Goal: Task Accomplishment & Management: Use online tool/utility

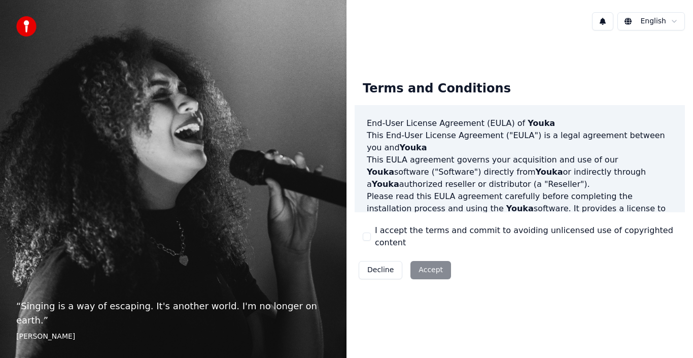
click at [424, 258] on div "Decline Accept" at bounding box center [404, 270] width 100 height 26
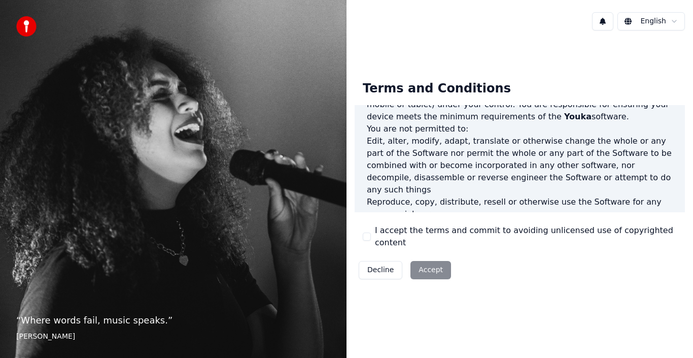
scroll to position [696, 0]
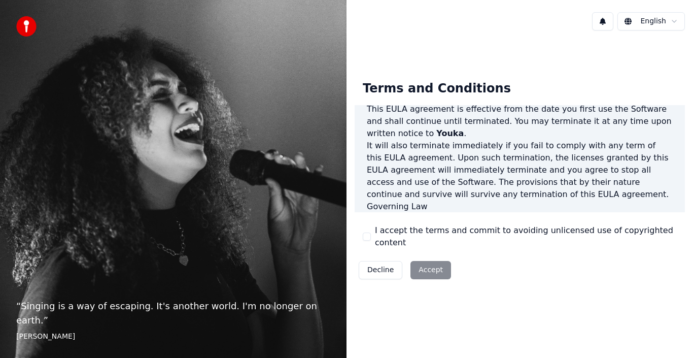
click at [430, 264] on div "Decline Accept" at bounding box center [404, 270] width 100 height 26
click at [367, 234] on button "I accept the terms and commit to avoiding unlicensed use of copyrighted content" at bounding box center [367, 236] width 8 height 8
click at [441, 262] on button "Accept" at bounding box center [430, 270] width 41 height 18
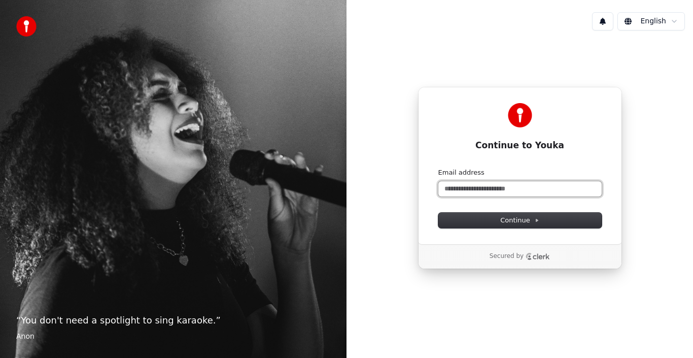
click at [539, 191] on input "Email address" at bounding box center [519, 188] width 163 height 15
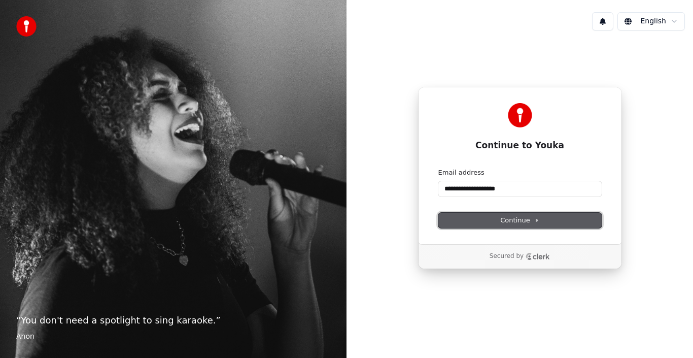
click at [495, 224] on button "Continue" at bounding box center [519, 219] width 163 height 15
type input "**********"
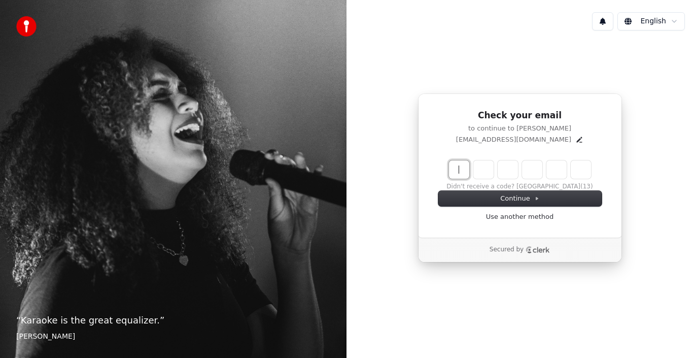
click at [459, 167] on input "Enter verification code" at bounding box center [530, 169] width 162 height 18
type input "******"
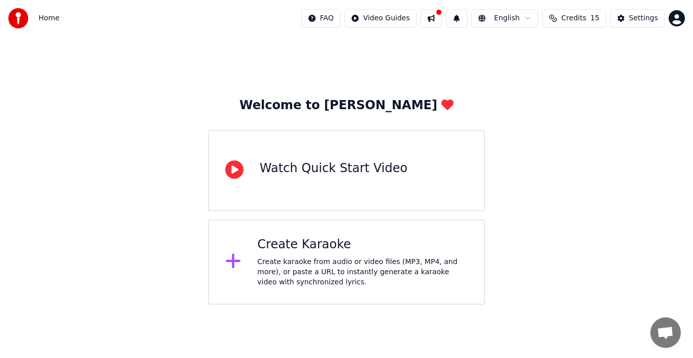
click at [321, 243] on div "Create Karaoke" at bounding box center [362, 244] width 210 height 16
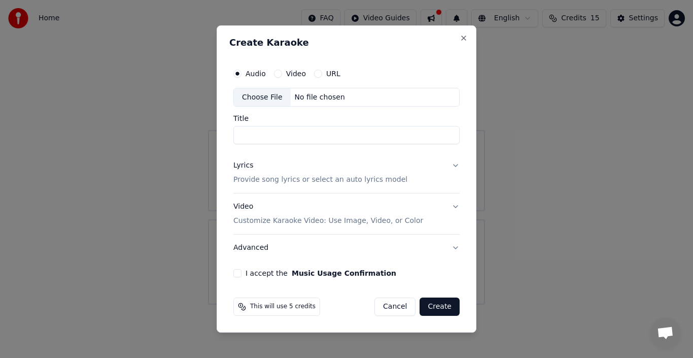
click at [255, 99] on div "Choose File" at bounding box center [262, 97] width 57 height 18
click at [257, 98] on div "Choose File" at bounding box center [262, 97] width 57 height 18
type input "**********"
click at [455, 166] on button "Lyrics Provide song lyrics or select an auto lyrics model" at bounding box center [346, 173] width 226 height 41
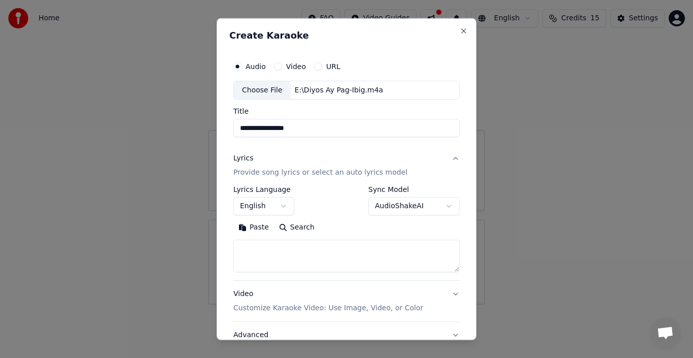
click at [286, 205] on button "English" at bounding box center [263, 206] width 61 height 18
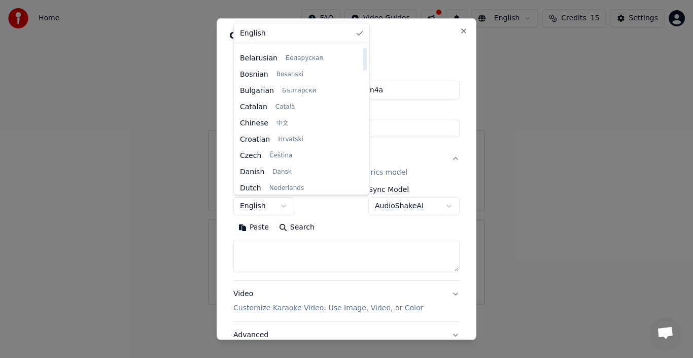
scroll to position [152, 0]
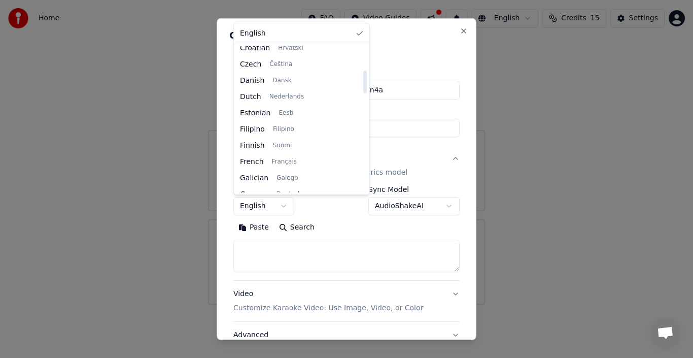
select select "**"
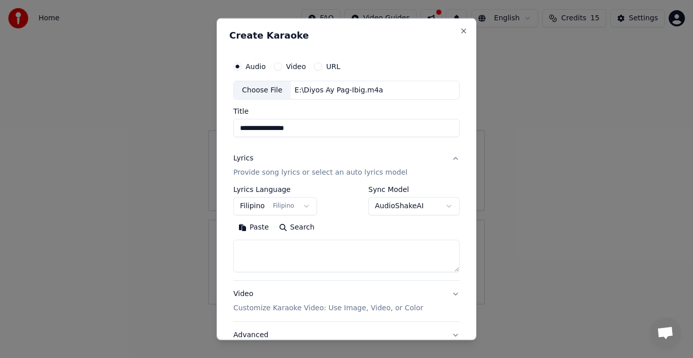
click at [307, 253] on textarea at bounding box center [346, 255] width 226 height 32
drag, startPoint x: 449, startPoint y: 271, endPoint x: 463, endPoint y: 328, distance: 58.9
click at [463, 328] on div "**********" at bounding box center [347, 179] width 260 height 322
click at [328, 258] on textarea at bounding box center [346, 284] width 226 height 90
paste textarea "**********"
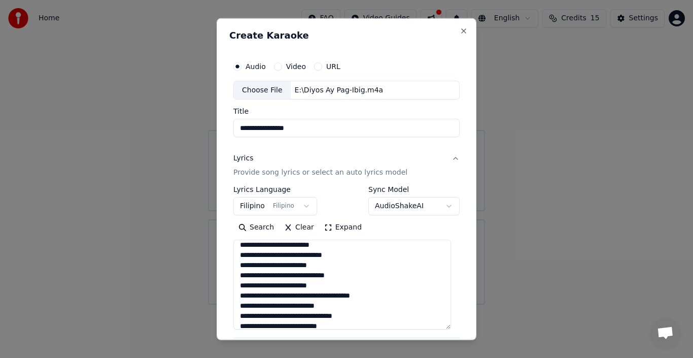
scroll to position [51, 0]
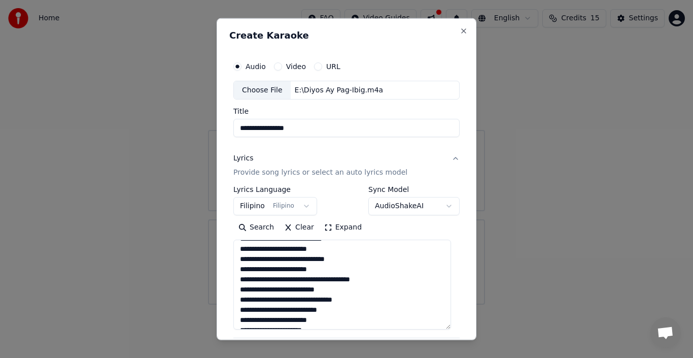
drag, startPoint x: 237, startPoint y: 280, endPoint x: 349, endPoint y: 287, distance: 111.7
click at [349, 287] on textarea "**********" at bounding box center [342, 284] width 218 height 90
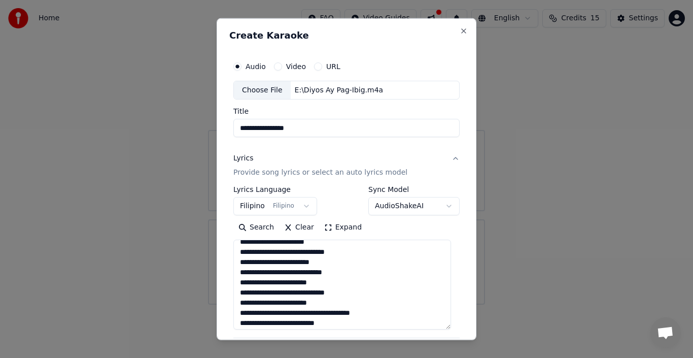
scroll to position [0, 0]
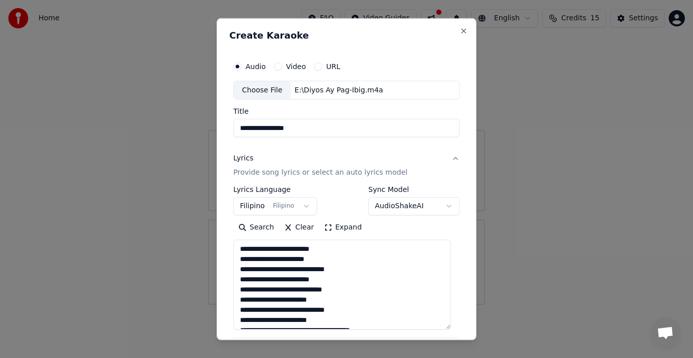
click at [238, 247] on textarea "**********" at bounding box center [342, 284] width 218 height 90
paste textarea "**********"
click at [350, 308] on textarea "**********" at bounding box center [342, 284] width 218 height 90
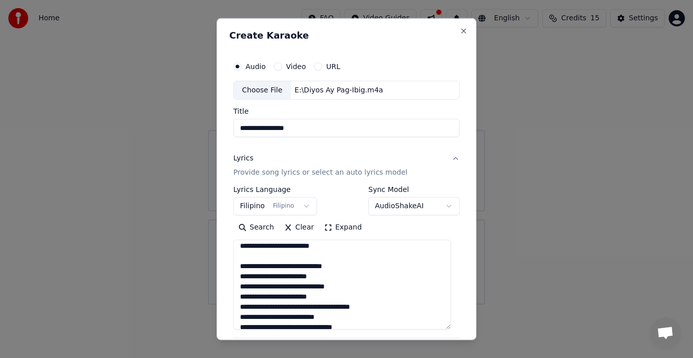
scroll to position [51, 0]
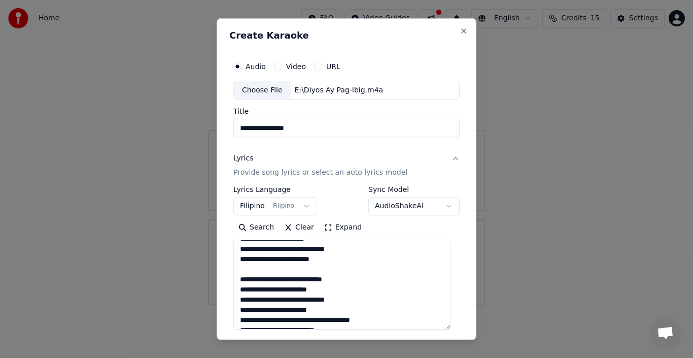
click at [362, 311] on textarea "**********" at bounding box center [342, 284] width 218 height 90
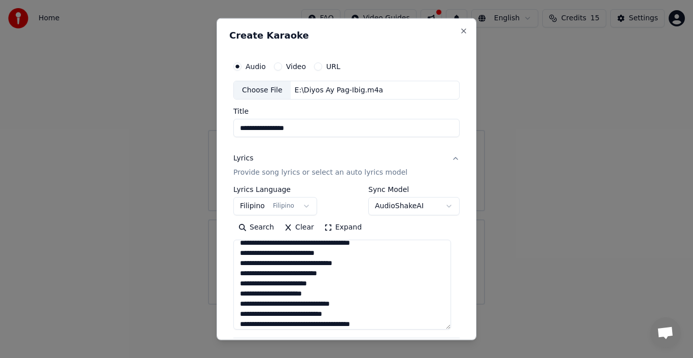
scroll to position [128, 0]
click at [358, 286] on textarea "**********" at bounding box center [342, 284] width 218 height 90
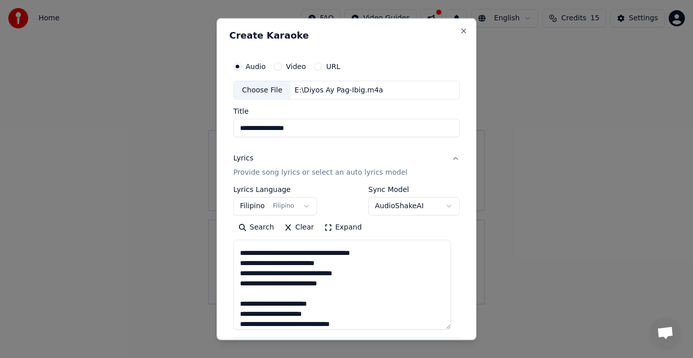
scroll to position [176, 0]
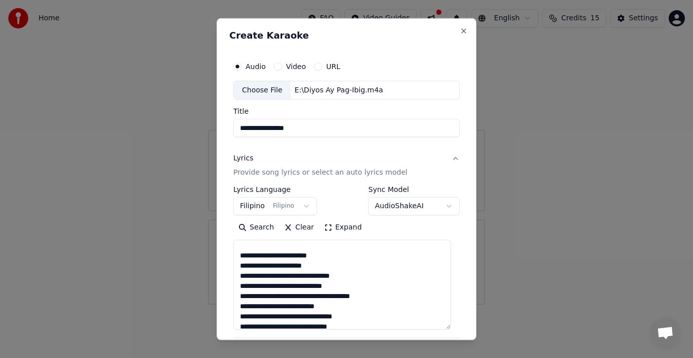
click at [329, 256] on textarea "**********" at bounding box center [342, 284] width 218 height 90
drag, startPoint x: 296, startPoint y: 276, endPoint x: 240, endPoint y: 280, distance: 55.9
click at [240, 280] on textarea "**********" at bounding box center [342, 284] width 218 height 90
click at [271, 279] on textarea "**********" at bounding box center [342, 284] width 218 height 90
click at [296, 277] on textarea "**********" at bounding box center [342, 284] width 218 height 90
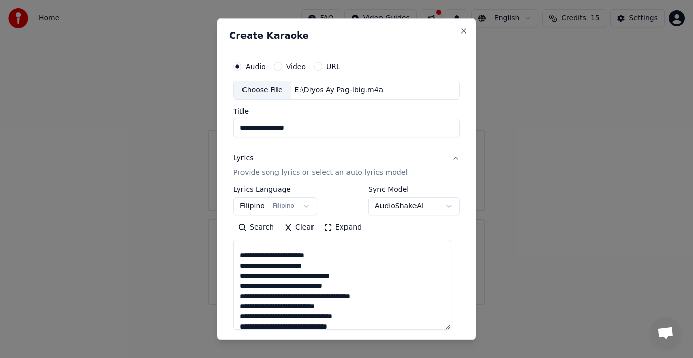
drag, startPoint x: 297, startPoint y: 276, endPoint x: 273, endPoint y: 276, distance: 24.3
click at [273, 276] on textarea "**********" at bounding box center [342, 284] width 218 height 90
click at [368, 274] on textarea "**********" at bounding box center [342, 284] width 218 height 90
drag, startPoint x: 271, startPoint y: 283, endPoint x: 240, endPoint y: 282, distance: 31.0
click at [240, 282] on textarea "**********" at bounding box center [342, 284] width 218 height 90
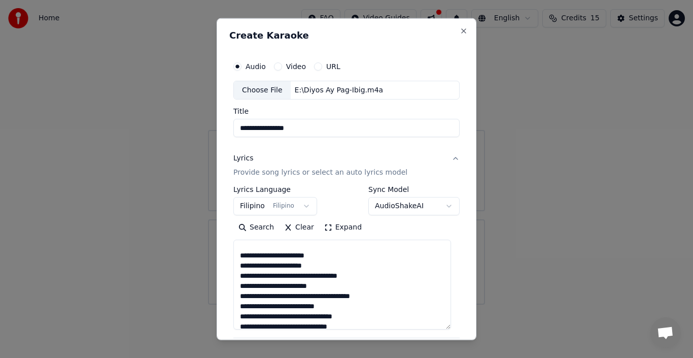
click at [351, 286] on textarea "**********" at bounding box center [342, 284] width 218 height 90
click at [343, 296] on textarea "**********" at bounding box center [342, 284] width 218 height 90
click at [363, 285] on textarea "**********" at bounding box center [342, 284] width 218 height 90
click at [370, 286] on textarea "**********" at bounding box center [342, 284] width 218 height 90
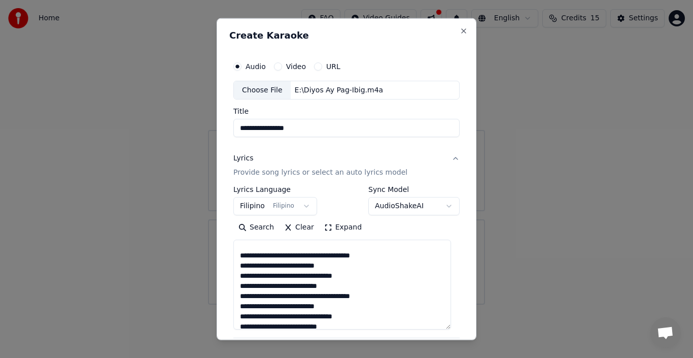
click at [238, 294] on textarea "**********" at bounding box center [342, 284] width 218 height 90
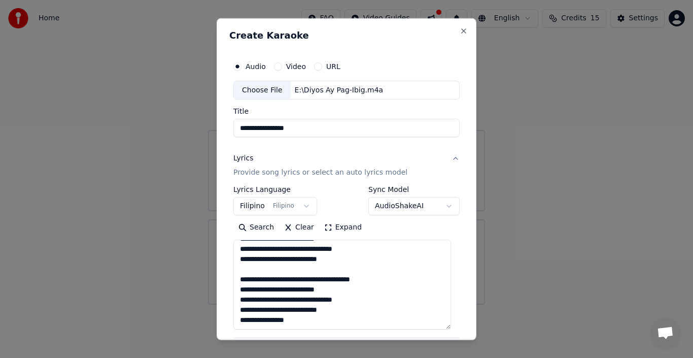
click at [386, 279] on textarea "**********" at bounding box center [342, 284] width 218 height 90
click at [366, 304] on textarea "**********" at bounding box center [342, 284] width 218 height 90
click at [366, 313] on textarea "**********" at bounding box center [342, 284] width 218 height 90
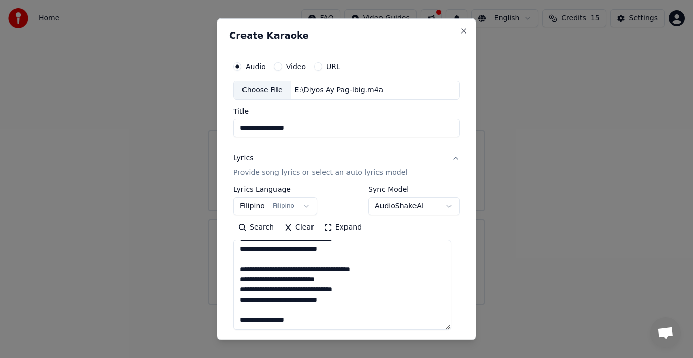
type textarea "**********"
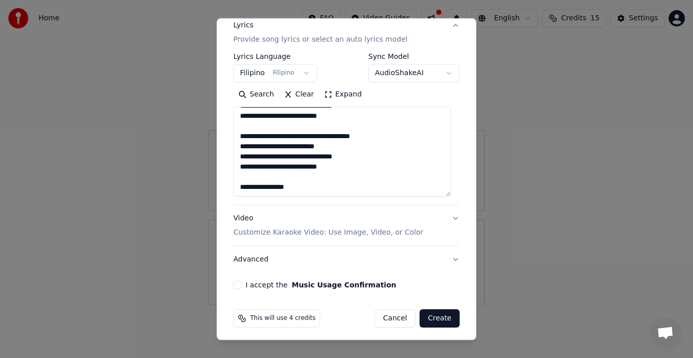
scroll to position [137, 0]
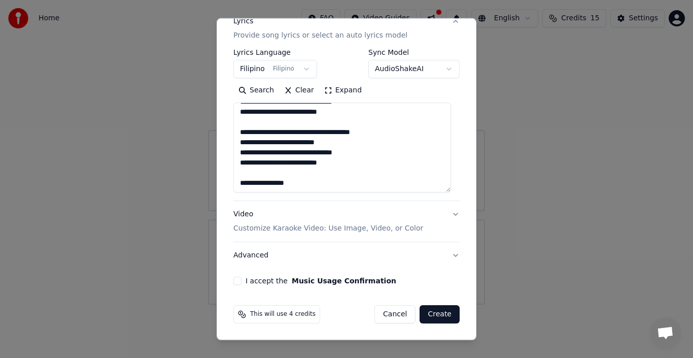
click at [446, 214] on button "Video Customize Karaoke Video: Use Image, Video, or Color" at bounding box center [346, 221] width 226 height 41
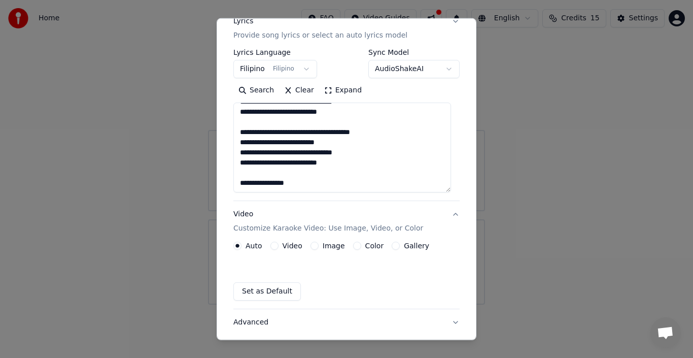
scroll to position [52, 0]
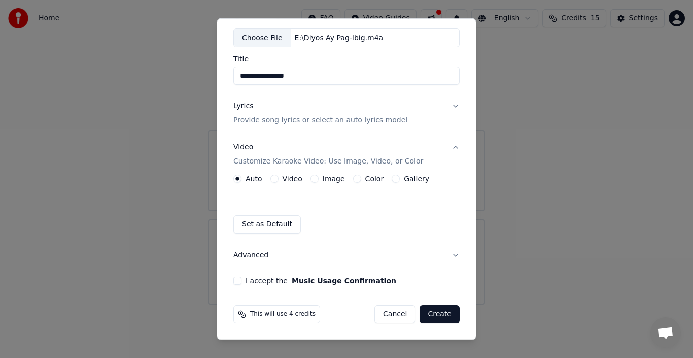
click at [323, 181] on label "Image" at bounding box center [334, 178] width 22 height 7
click at [318, 181] on button "Image" at bounding box center [314, 178] width 8 height 8
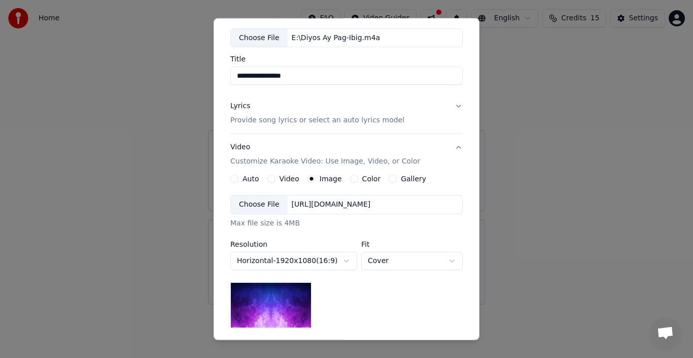
click at [252, 208] on div "Choose File" at bounding box center [259, 204] width 57 height 18
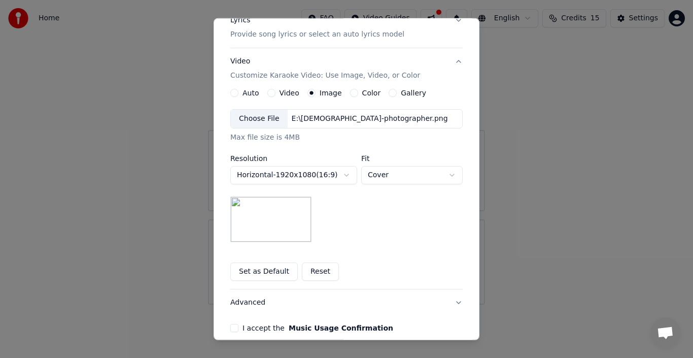
scroll to position [185, 0]
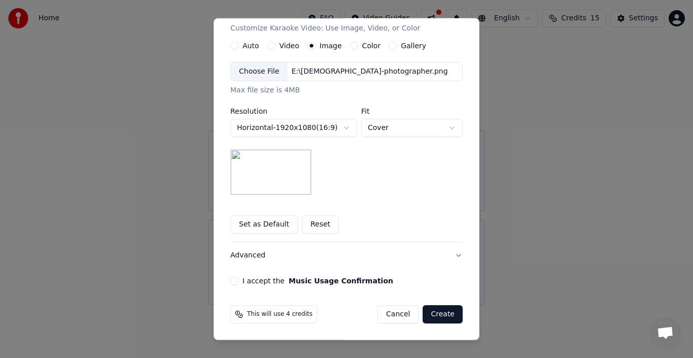
click at [230, 280] on button "I accept the Music Usage Confirmation" at bounding box center [234, 280] width 8 height 8
click at [442, 317] on button "Create" at bounding box center [442, 314] width 40 height 18
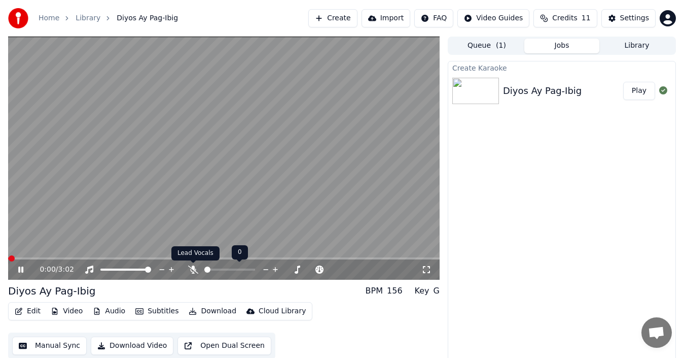
click at [194, 266] on icon at bounding box center [193, 269] width 10 height 8
click at [192, 270] on icon at bounding box center [193, 269] width 10 height 8
click at [204, 309] on button "Download" at bounding box center [213, 311] width 56 height 14
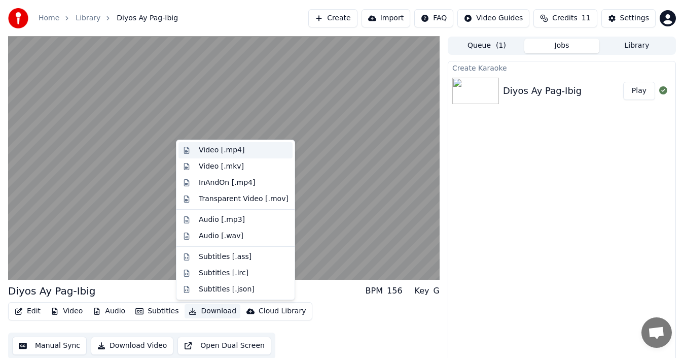
click at [239, 154] on div "Video [.mp4]" at bounding box center [222, 150] width 46 height 10
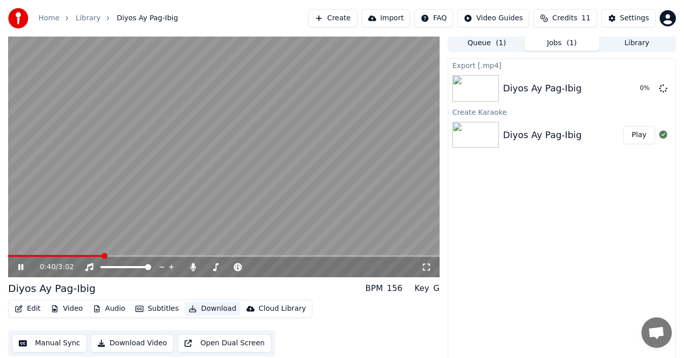
scroll to position [7, 0]
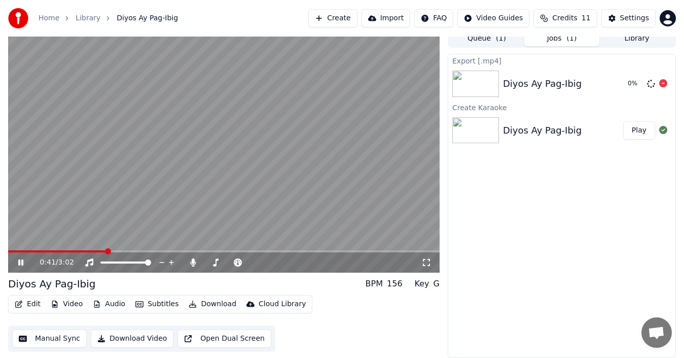
click at [662, 84] on icon at bounding box center [663, 83] width 8 height 8
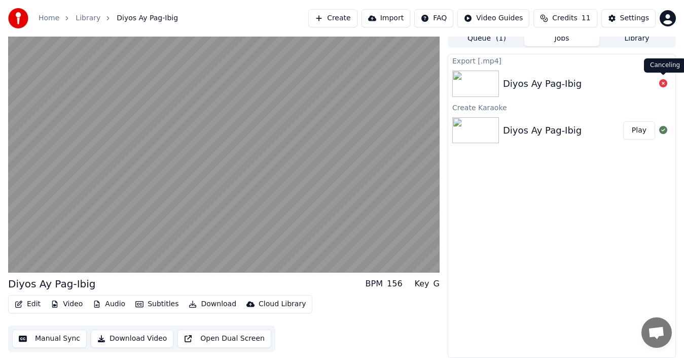
click at [662, 82] on icon at bounding box center [663, 83] width 8 height 8
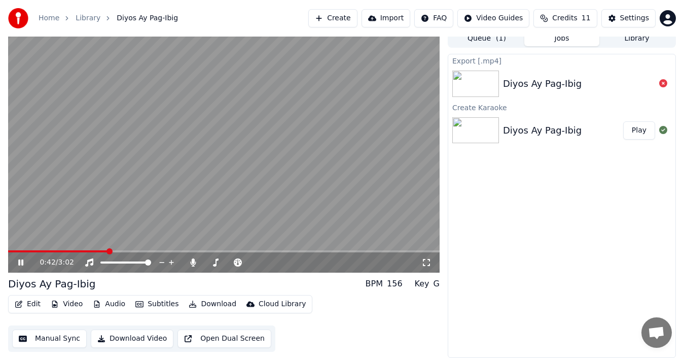
click at [22, 262] on icon at bounding box center [20, 262] width 5 height 6
click at [72, 341] on button "Manual Sync" at bounding box center [49, 338] width 75 height 18
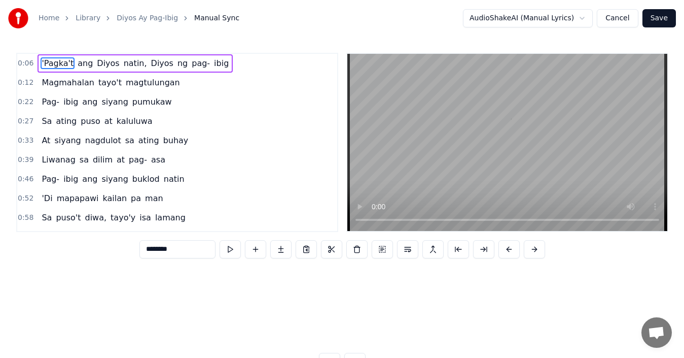
click at [545, 21] on html "Home Library Diyos Ay Pag-Ibig Manual Sync AudioShakeAI (Manual Lyrics) Cancel …" at bounding box center [342, 193] width 684 height 387
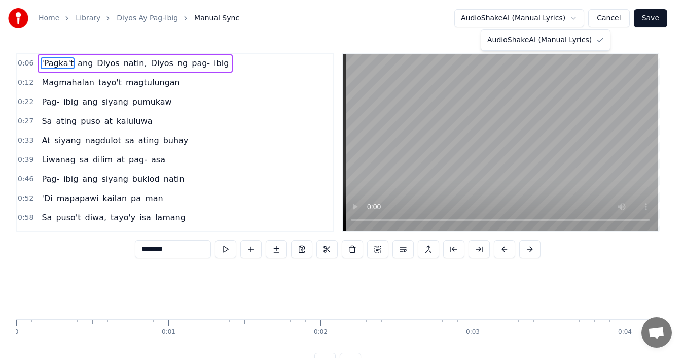
click at [589, 17] on html "Home Library Diyos Ay Pag-Ibig Manual Sync AudioShakeAI (Manual Lyrics) Cancel …" at bounding box center [342, 193] width 684 height 387
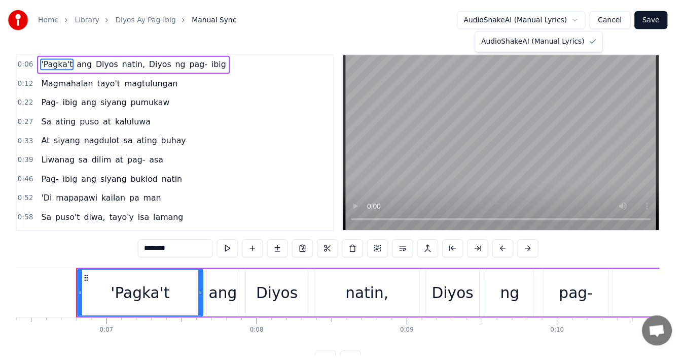
scroll to position [0, 984]
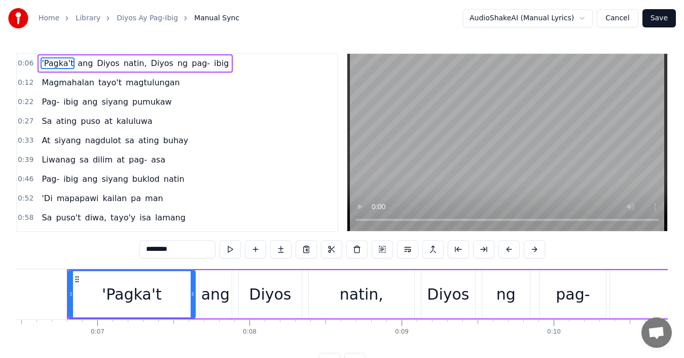
click at [197, 17] on span "Manual Sync" at bounding box center [216, 18] width 45 height 10
click at [91, 20] on link "Library" at bounding box center [88, 18] width 25 height 10
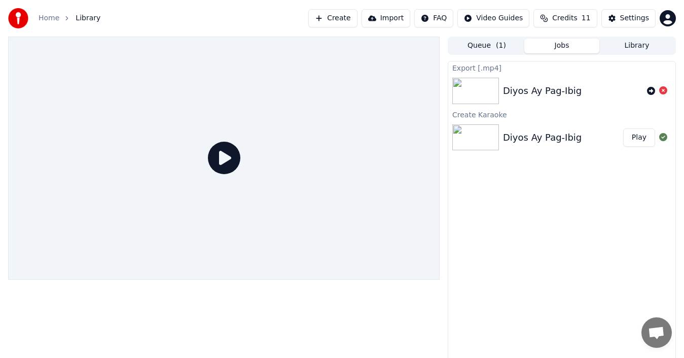
click at [553, 251] on div "Export [.mp4] Diyos Ay Pag-Ibig Create Karaoke Diyos Ay Pag-Ibig Play" at bounding box center [562, 213] width 228 height 304
click at [570, 137] on div "Diyos Ay Pag-Ibig" at bounding box center [542, 137] width 79 height 14
click at [649, 135] on button "Play" at bounding box center [639, 137] width 32 height 18
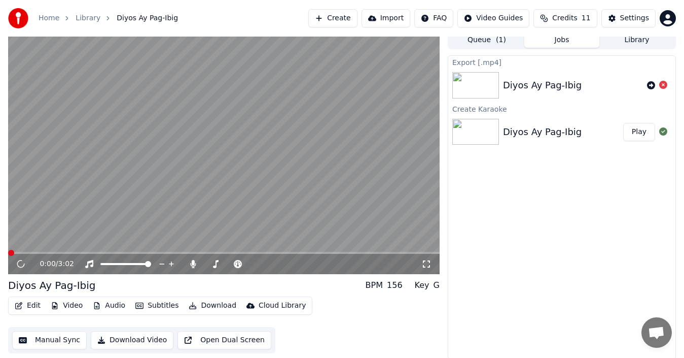
scroll to position [7, 0]
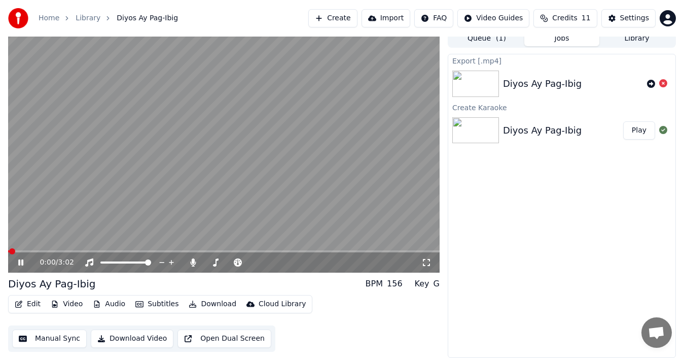
click at [18, 260] on icon at bounding box center [27, 262] width 23 height 8
click at [66, 304] on button "Video" at bounding box center [67, 304] width 40 height 14
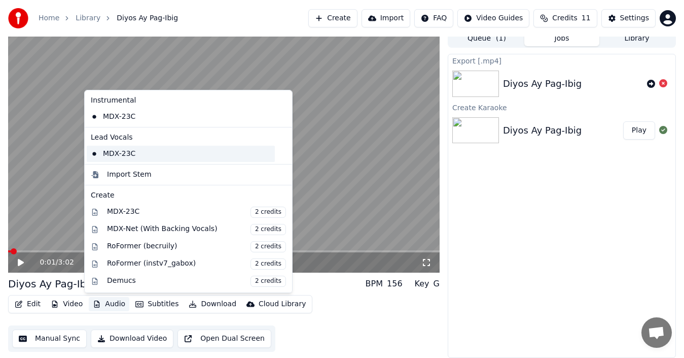
click at [116, 158] on div "MDX-23C" at bounding box center [181, 154] width 188 height 16
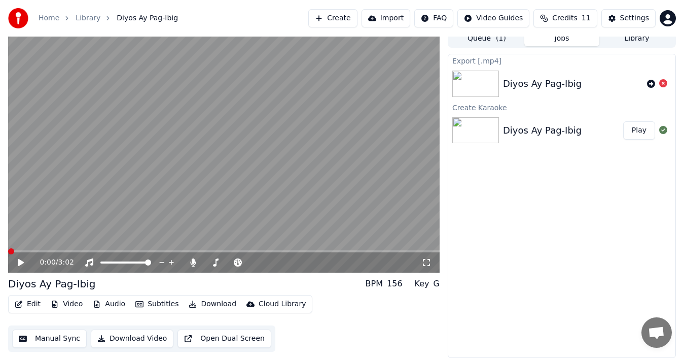
click at [117, 305] on button "Audio" at bounding box center [109, 304] width 41 height 14
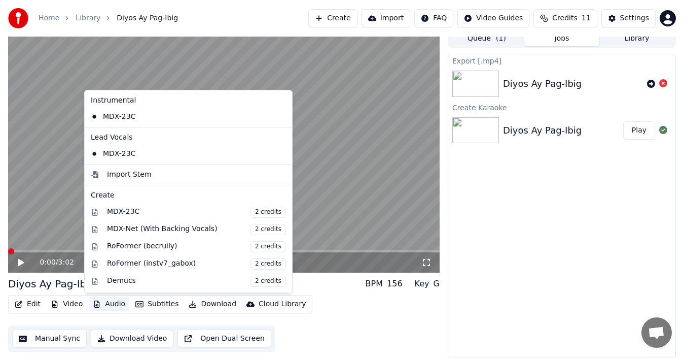
click at [155, 307] on button "Subtitles" at bounding box center [156, 304] width 51 height 14
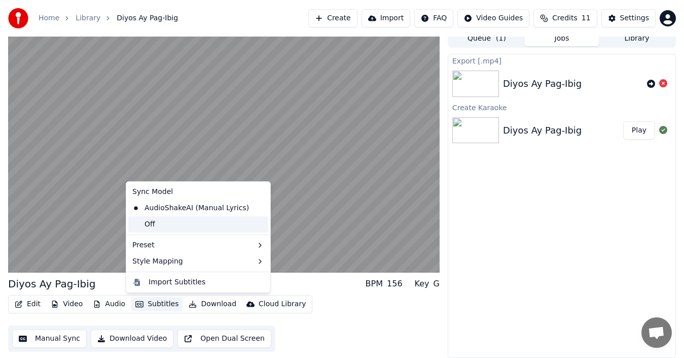
click at [191, 226] on div "Off" at bounding box center [198, 224] width 140 height 16
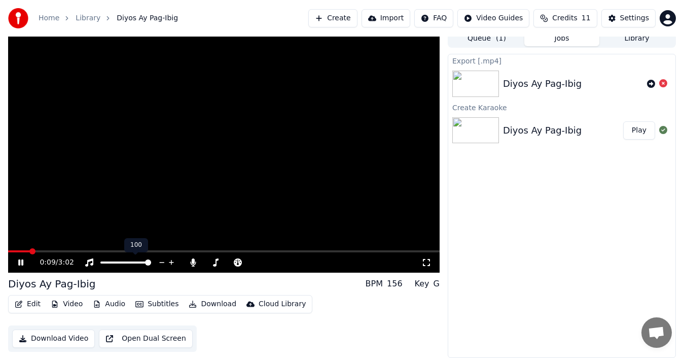
click at [163, 302] on button "Subtitles" at bounding box center [156, 304] width 51 height 14
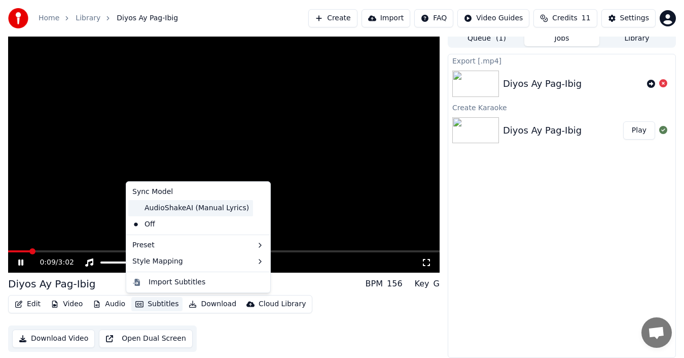
click at [176, 208] on div "AudioShakeAI (Manual Lyrics)" at bounding box center [190, 208] width 125 height 16
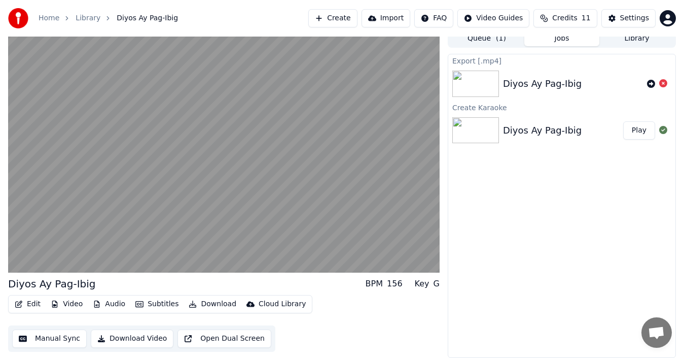
click at [113, 303] on button "Audio" at bounding box center [109, 304] width 41 height 14
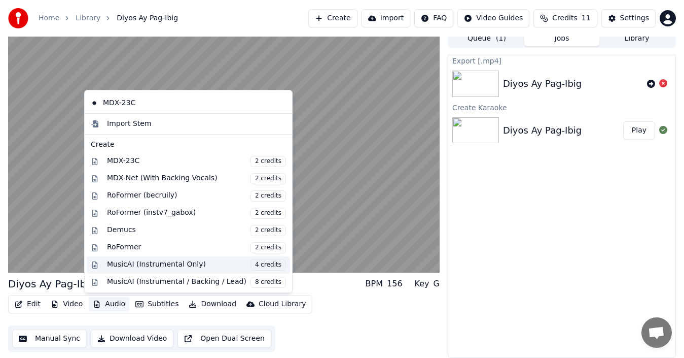
scroll to position [101, 0]
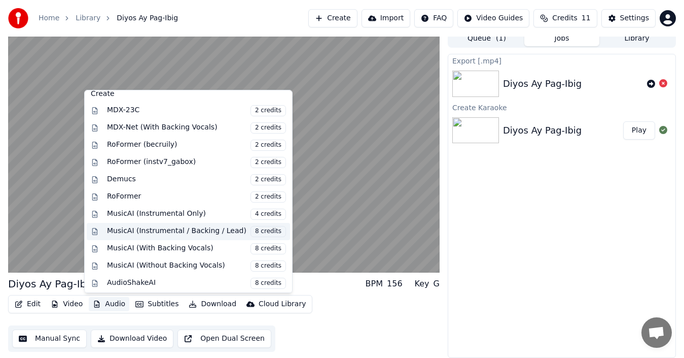
click at [148, 232] on div "MusicAI (Instrumental / Backing / Lead) 8 credits" at bounding box center [196, 231] width 179 height 11
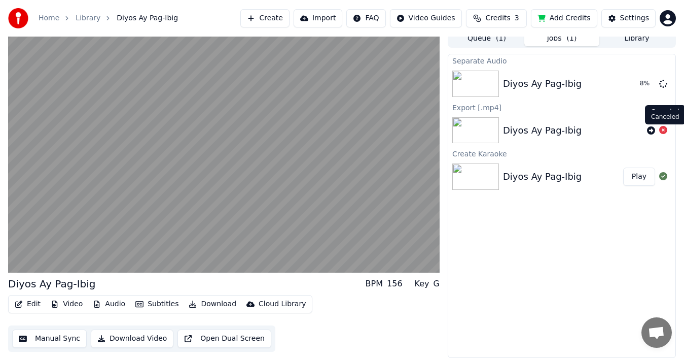
click at [664, 132] on icon at bounding box center [663, 130] width 8 height 8
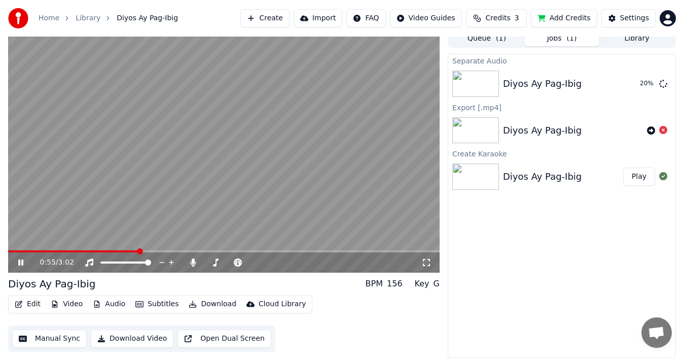
click at [155, 303] on button "Subtitles" at bounding box center [156, 304] width 51 height 14
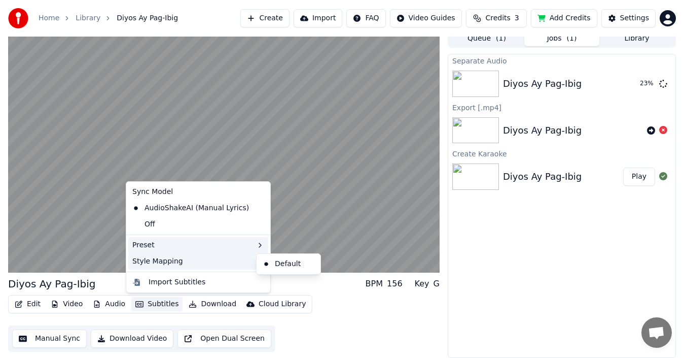
click at [256, 244] on icon at bounding box center [260, 245] width 8 height 8
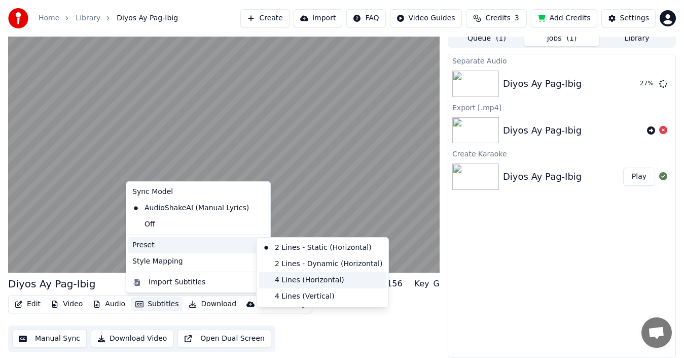
click at [289, 279] on div "4 Lines (Horizontal)" at bounding box center [323, 280] width 128 height 16
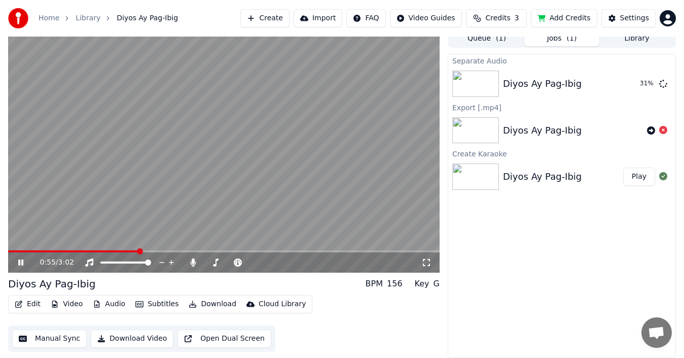
drag, startPoint x: 20, startPoint y: 259, endPoint x: 103, endPoint y: 259, distance: 82.7
click at [20, 259] on icon at bounding box center [27, 262] width 23 height 8
click at [150, 302] on button "Subtitles" at bounding box center [156, 304] width 51 height 14
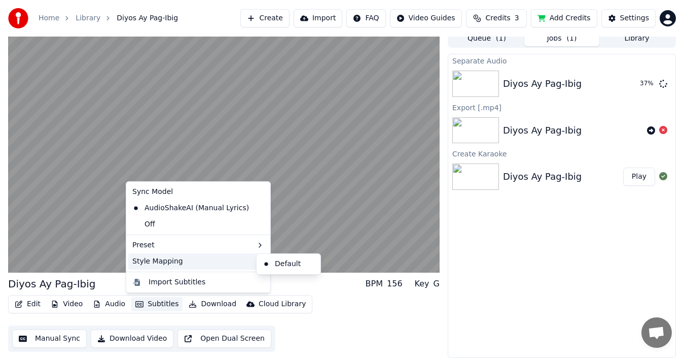
click at [487, 255] on div "Separate Audio Diyos Ay Pag-Ibig 37 % Export [.mp4] Diyos Ay Pag-Ibig Create Ka…" at bounding box center [562, 206] width 228 height 304
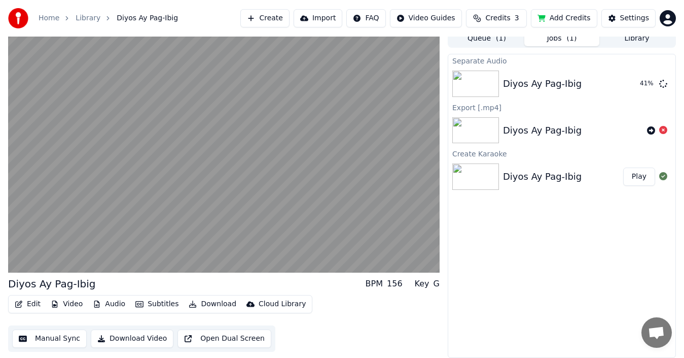
click at [158, 302] on button "Subtitles" at bounding box center [156, 304] width 51 height 14
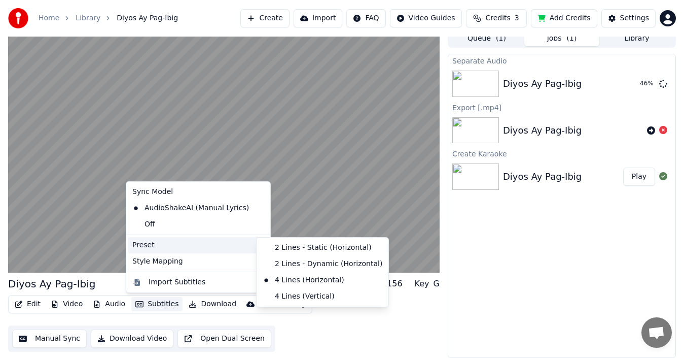
click at [256, 244] on icon at bounding box center [260, 245] width 8 height 8
click at [256, 257] on icon at bounding box center [260, 261] width 8 height 8
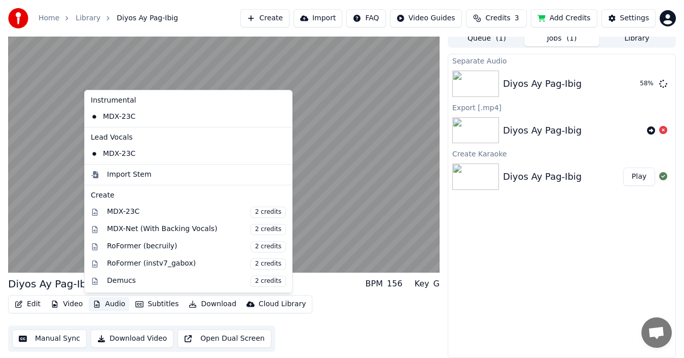
click at [147, 305] on button "Subtitles" at bounding box center [156, 304] width 51 height 14
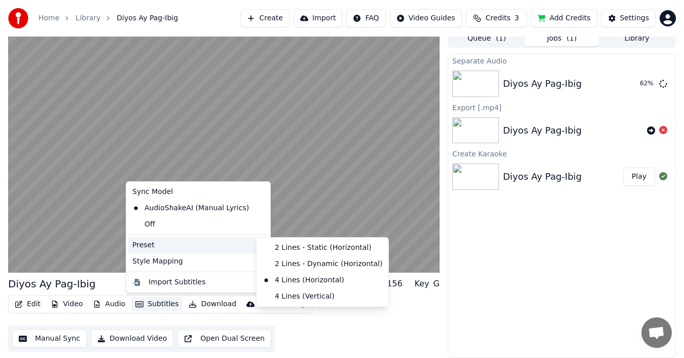
click at [148, 243] on div "Preset" at bounding box center [198, 245] width 140 height 16
click at [288, 295] on div "4 Lines (Vertical)" at bounding box center [323, 296] width 128 height 16
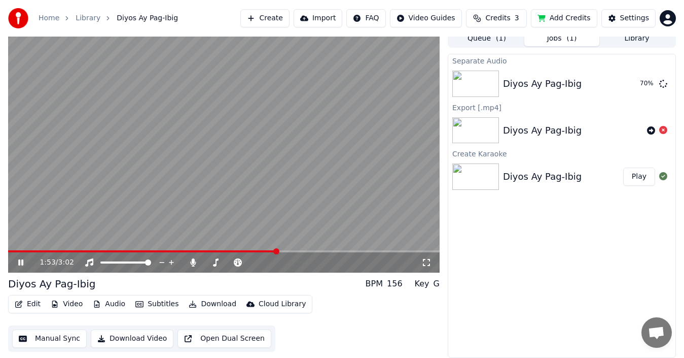
click at [273, 254] on span at bounding box center [276, 251] width 6 height 6
click at [59, 249] on span at bounding box center [62, 251] width 6 height 6
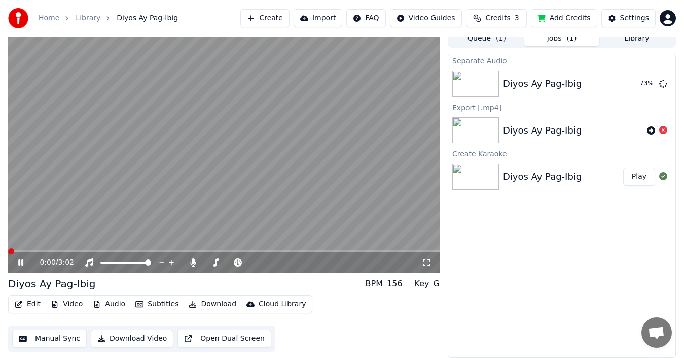
click at [555, 229] on div "Separate Audio Diyos Ay Pag-Ibig 73 % Export [.mp4] Diyos Ay Pag-Ibig Create Ka…" at bounding box center [562, 206] width 228 height 304
click at [215, 264] on icon at bounding box center [215, 262] width 10 height 8
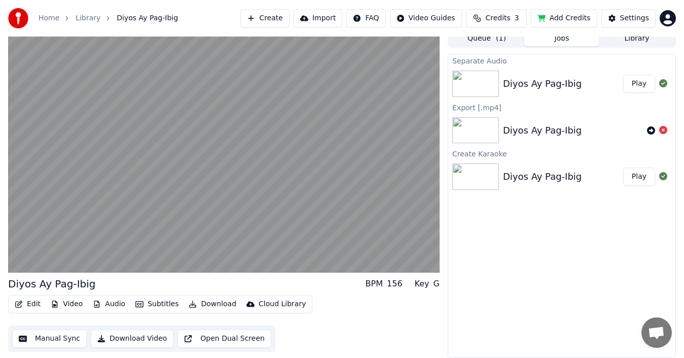
click at [637, 84] on button "Play" at bounding box center [639, 84] width 32 height 18
click at [159, 305] on button "Subtitles" at bounding box center [156, 304] width 51 height 14
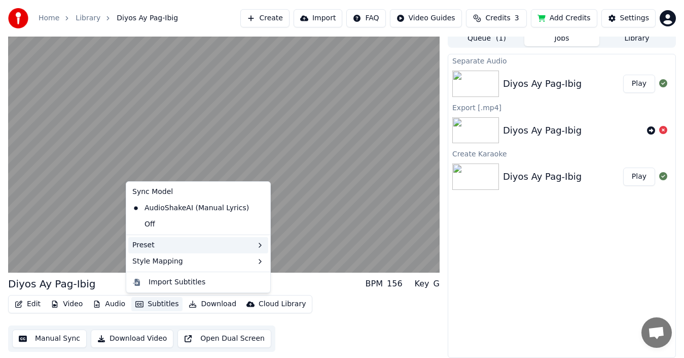
click at [259, 246] on icon at bounding box center [260, 245] width 2 height 4
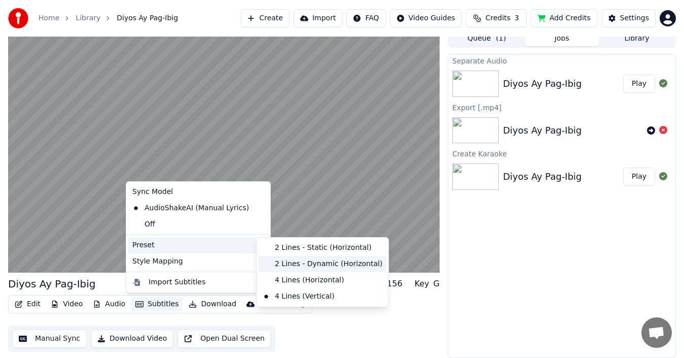
click at [289, 262] on div "2 Lines - Dynamic (Horizontal)" at bounding box center [323, 264] width 128 height 16
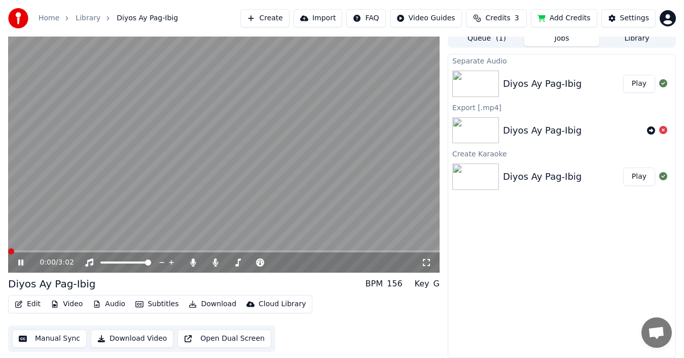
click at [8, 248] on span at bounding box center [11, 251] width 6 height 6
drag, startPoint x: 466, startPoint y: 248, endPoint x: 472, endPoint y: 246, distance: 6.4
click at [468, 247] on div "Separate Audio Diyos Ay Pag-Ibig Play Export [.mp4] Diyos Ay Pag-Ibig Create Ka…" at bounding box center [562, 206] width 228 height 304
click at [506, 78] on div "Diyos Ay Pag-Ibig" at bounding box center [542, 84] width 79 height 14
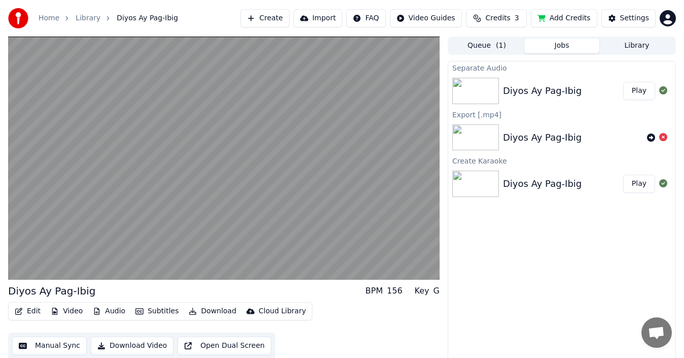
click at [648, 47] on button "Library" at bounding box center [636, 46] width 75 height 15
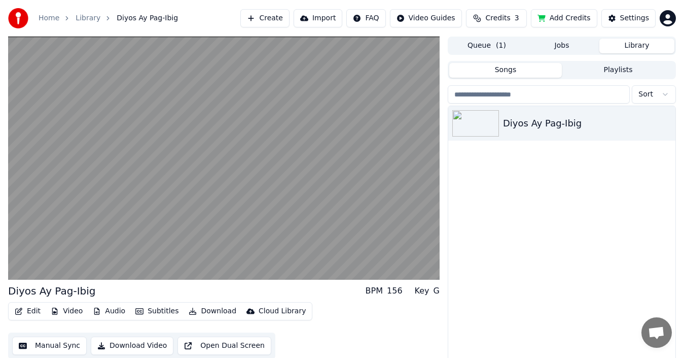
click at [559, 44] on button "Jobs" at bounding box center [561, 46] width 75 height 15
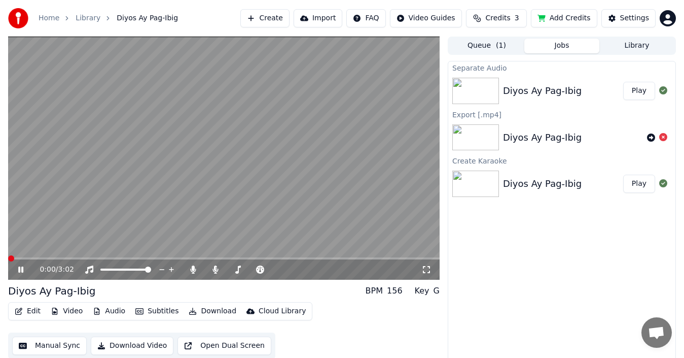
click at [20, 270] on icon at bounding box center [20, 269] width 5 height 6
click at [493, 91] on img at bounding box center [475, 91] width 47 height 26
click at [470, 129] on img at bounding box center [475, 137] width 47 height 26
click at [664, 136] on icon at bounding box center [663, 137] width 8 height 8
click at [650, 136] on body "Home Library Diyos Ay Pag-Ibig Create Import FAQ Video Guides Credits 3 Add Cre…" at bounding box center [342, 179] width 684 height 358
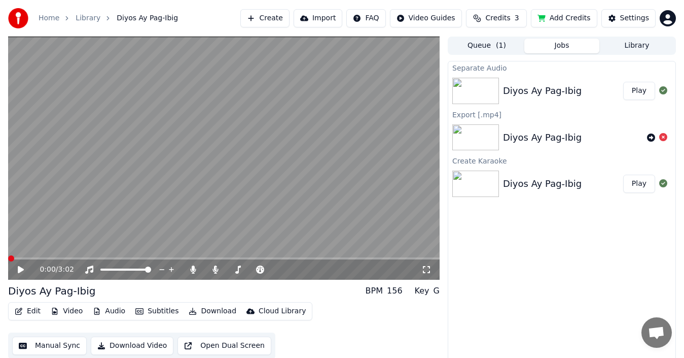
click at [555, 261] on div "Separate Audio Diyos Ay Pag-Ibig Play Export [.mp4] Diyos Ay Pag-Ibig Create Ka…" at bounding box center [562, 213] width 228 height 304
click at [651, 138] on icon at bounding box center [651, 137] width 8 height 8
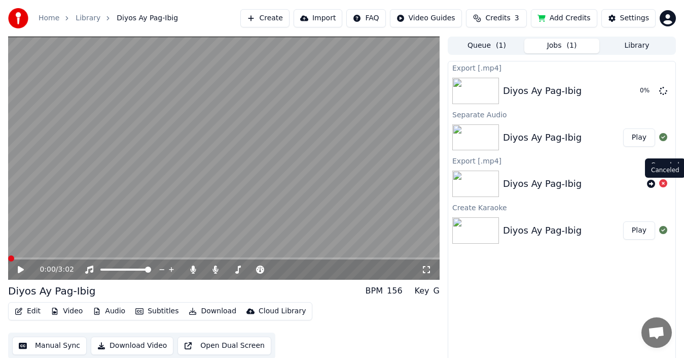
click at [664, 184] on icon at bounding box center [663, 183] width 8 height 8
drag, startPoint x: 581, startPoint y: 174, endPoint x: 583, endPoint y: 309, distance: 134.9
click at [587, 324] on div "Export [.mp4] Diyos Ay Pag-Ibig 0 % Separate Audio Diyos Ay Pag-Ibig Play Expor…" at bounding box center [562, 213] width 228 height 304
click at [578, 298] on div "Export [.mp4] Diyos Ay Pag-Ibig 0 % Separate Audio Diyos Ay Pag-Ibig Play Expor…" at bounding box center [562, 213] width 228 height 304
click at [632, 46] on button "Library" at bounding box center [636, 46] width 75 height 15
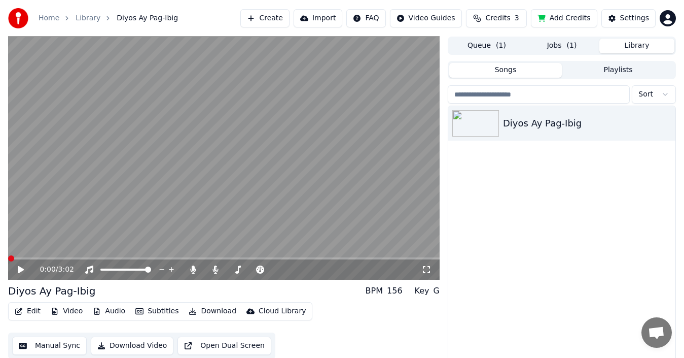
click at [479, 49] on button "Queue ( 1 )" at bounding box center [486, 46] width 75 height 15
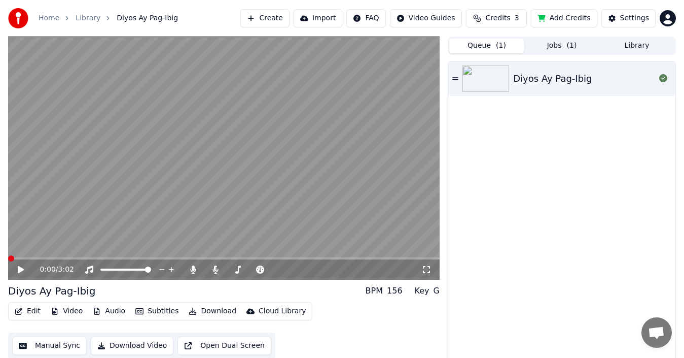
click at [563, 46] on button "Jobs ( 1 )" at bounding box center [561, 46] width 75 height 15
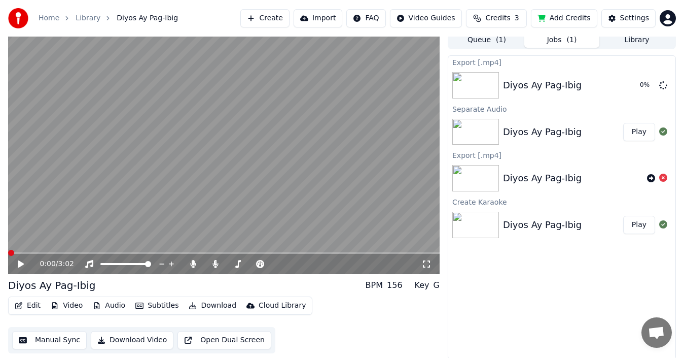
scroll to position [7, 0]
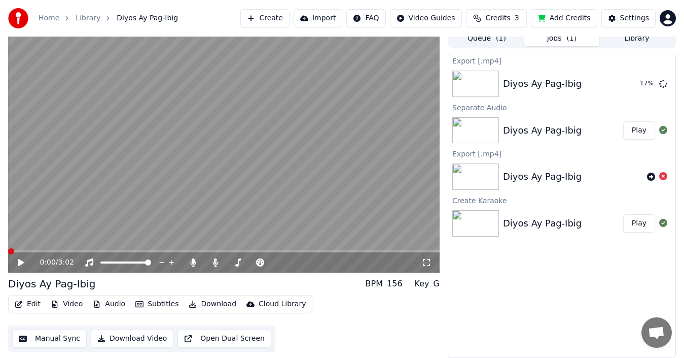
click at [21, 261] on icon at bounding box center [21, 262] width 6 height 7
click at [103, 254] on span at bounding box center [106, 251] width 6 height 6
click at [534, 274] on div "Export [.mp4] Diyos Ay Pag-Ibig 18 % Separate Audio Diyos Ay Pag-Ibig Play Expo…" at bounding box center [562, 206] width 228 height 304
click at [425, 19] on html "Home Library Diyos Ay Pag-Ibig Create Import FAQ Video Guides Credits 3 Add Cre…" at bounding box center [342, 172] width 684 height 358
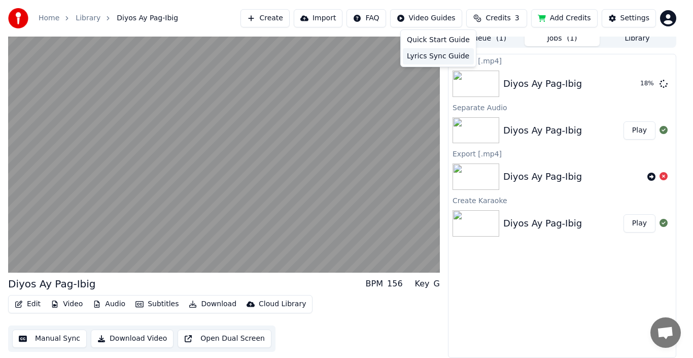
click at [434, 59] on div "Lyrics Sync Guide" at bounding box center [438, 56] width 71 height 16
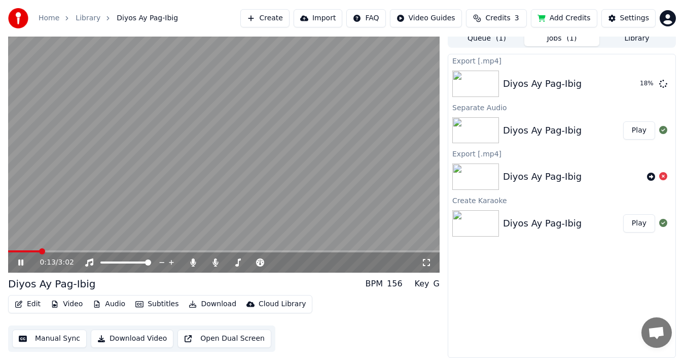
click at [439, 14] on html "Home Library Diyos Ay Pag-Ibig Create Import FAQ Video Guides Credits 3 Add Cre…" at bounding box center [342, 172] width 684 height 358
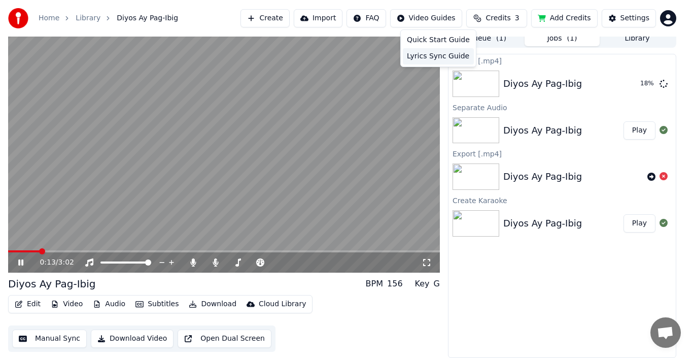
click at [434, 61] on div "Lyrics Sync Guide" at bounding box center [438, 56] width 71 height 16
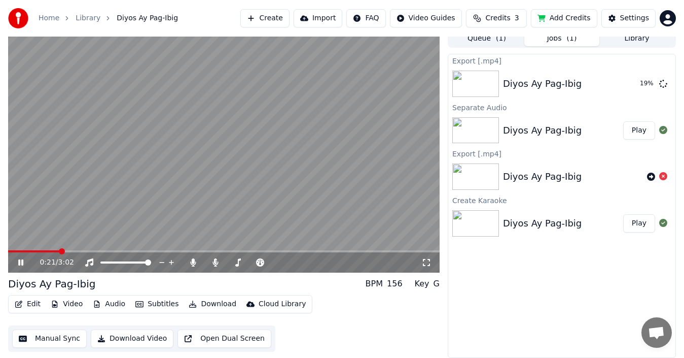
click at [22, 263] on icon at bounding box center [20, 262] width 5 height 6
click at [215, 2] on div "Home Library Diyos Ay Pag-Ibig Create Import FAQ Video Guides Credits 3 Add Cre…" at bounding box center [342, 18] width 684 height 37
click at [454, 18] on html "Home Library Diyos Ay Pag-Ibig Create Import FAQ Video Guides Credits 3 Add Cre…" at bounding box center [342, 172] width 684 height 358
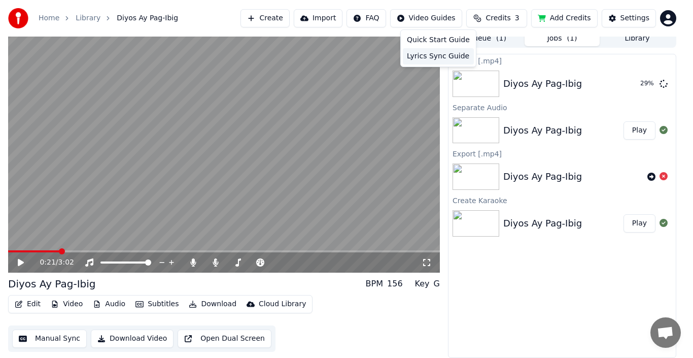
click at [425, 56] on div "Lyrics Sync Guide" at bounding box center [438, 56] width 71 height 16
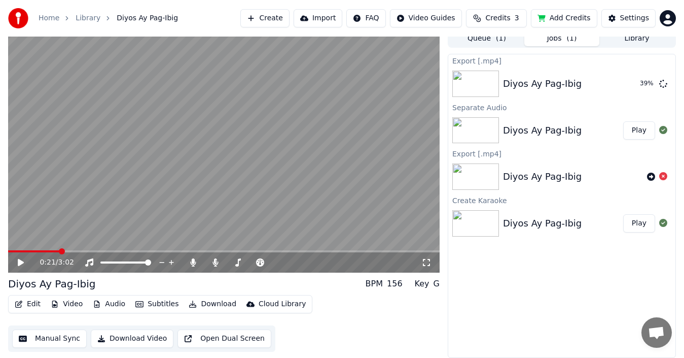
click at [28, 303] on button "Edit" at bounding box center [28, 304] width 34 height 14
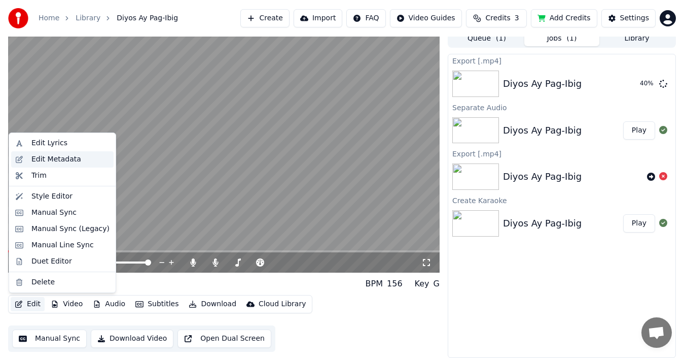
click at [54, 156] on div "Edit Metadata" at bounding box center [56, 159] width 50 height 10
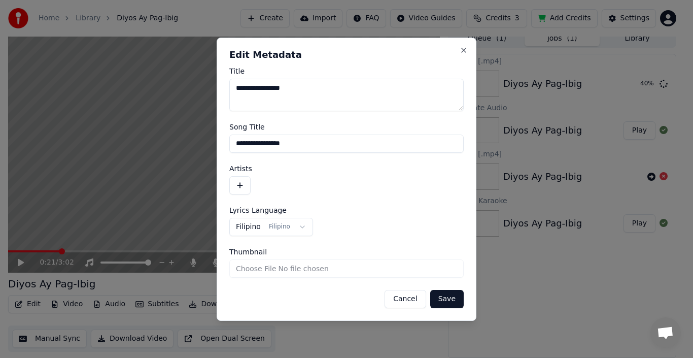
click at [405, 297] on button "Cancel" at bounding box center [404, 299] width 41 height 18
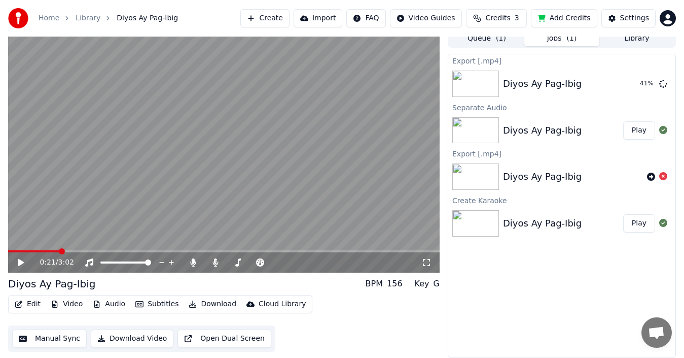
click at [25, 305] on button "Edit" at bounding box center [28, 304] width 34 height 14
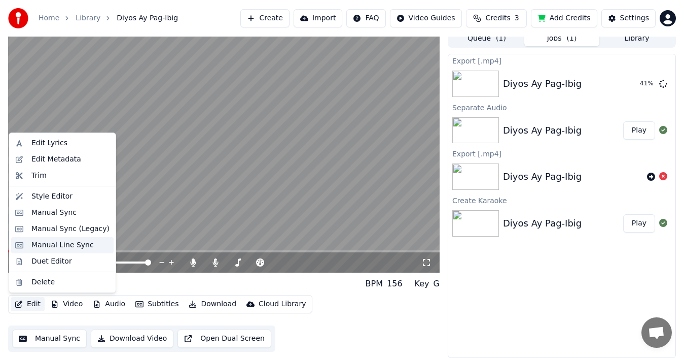
click at [57, 244] on div "Manual Line Sync" at bounding box center [62, 245] width 62 height 10
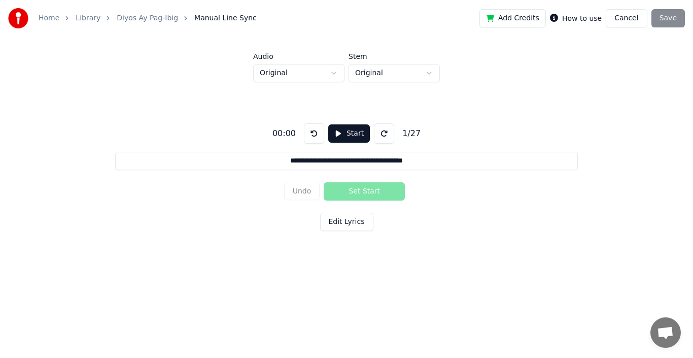
click at [350, 221] on button "Edit Lyrics" at bounding box center [346, 221] width 53 height 18
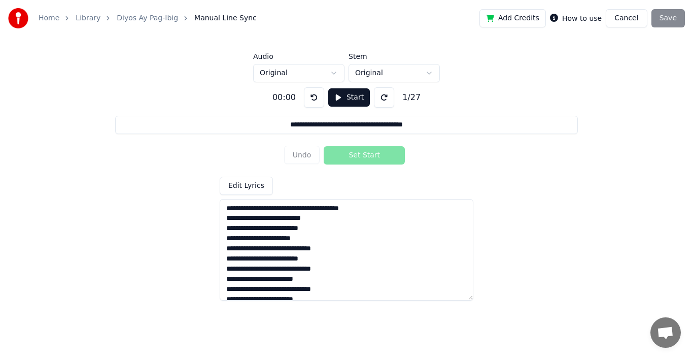
click at [331, 71] on html "**********" at bounding box center [346, 141] width 693 height 283
click at [338, 96] on button "Start" at bounding box center [349, 97] width 42 height 18
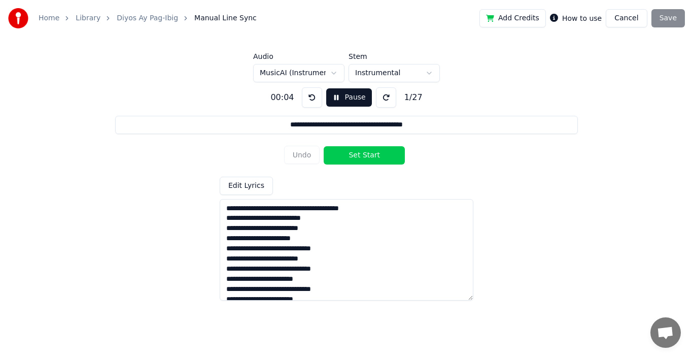
click at [429, 73] on html "**********" at bounding box center [346, 141] width 693 height 283
drag, startPoint x: 384, startPoint y: 98, endPoint x: 357, endPoint y: 102, distance: 27.2
click at [383, 98] on button at bounding box center [386, 97] width 20 height 20
click at [314, 96] on button at bounding box center [312, 97] width 20 height 20
click at [333, 69] on html "**********" at bounding box center [346, 141] width 693 height 283
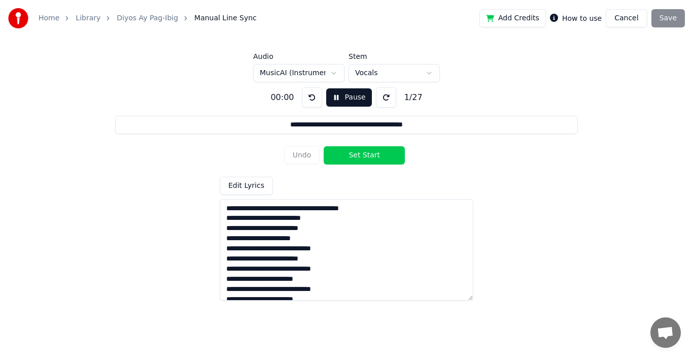
drag, startPoint x: 372, startPoint y: 157, endPoint x: 449, endPoint y: 99, distance: 96.1
click at [372, 158] on button "Set Start" at bounding box center [364, 155] width 81 height 18
click at [331, 96] on button "Pause" at bounding box center [348, 97] width 45 height 18
click at [384, 76] on html "**********" at bounding box center [346, 141] width 693 height 283
click at [518, 166] on div "**********" at bounding box center [346, 189] width 660 height 215
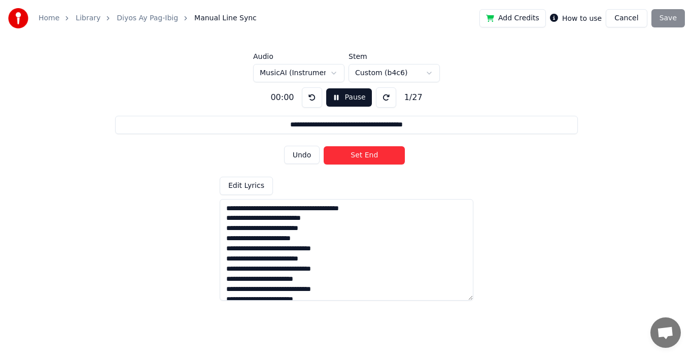
click at [639, 18] on button "Cancel" at bounding box center [626, 18] width 41 height 18
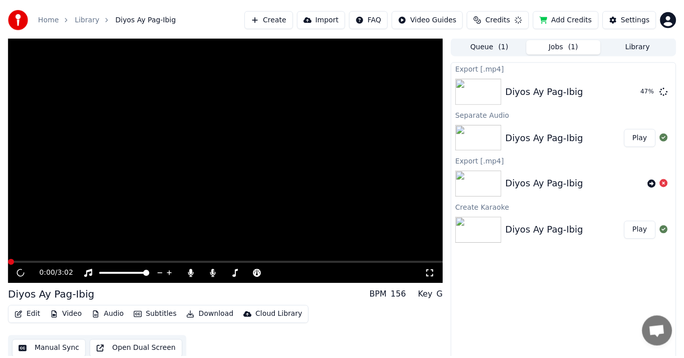
scroll to position [7, 0]
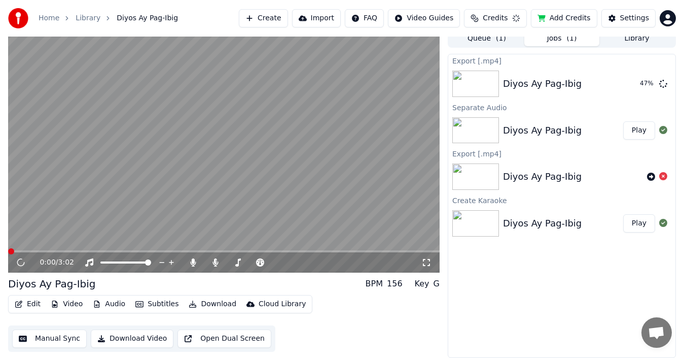
click at [49, 341] on button "Manual Sync" at bounding box center [49, 338] width 75 height 18
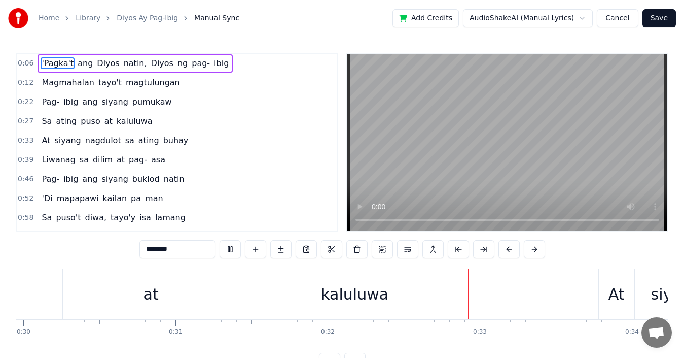
scroll to position [0, 4843]
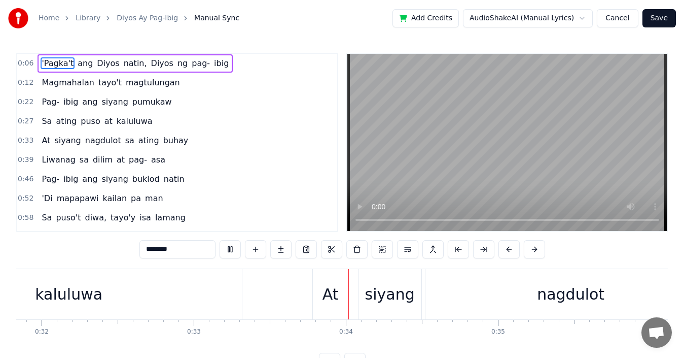
click at [350, 16] on div "Home Library Diyos Ay Pag-Ibig Manual Sync Add Credits AudioShakeAI (Manual Lyr…" at bounding box center [342, 18] width 684 height 37
